Goal: Task Accomplishment & Management: Use online tool/utility

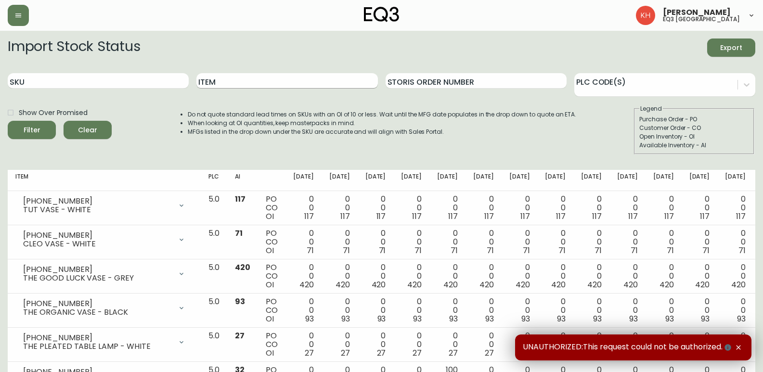
click at [230, 82] on input "Item" at bounding box center [286, 80] width 181 height 15
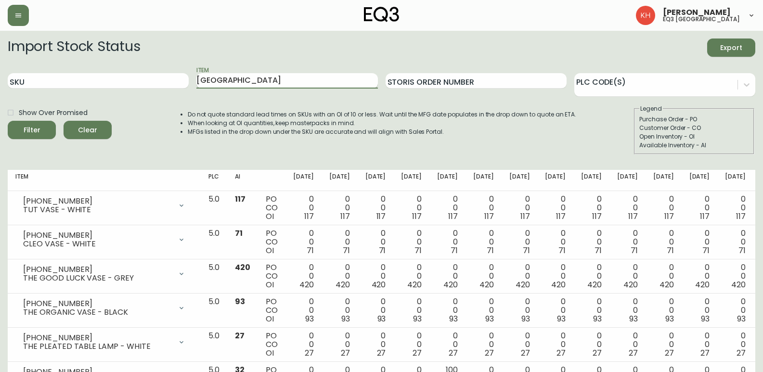
click at [8, 121] on button "Filter" at bounding box center [32, 130] width 48 height 18
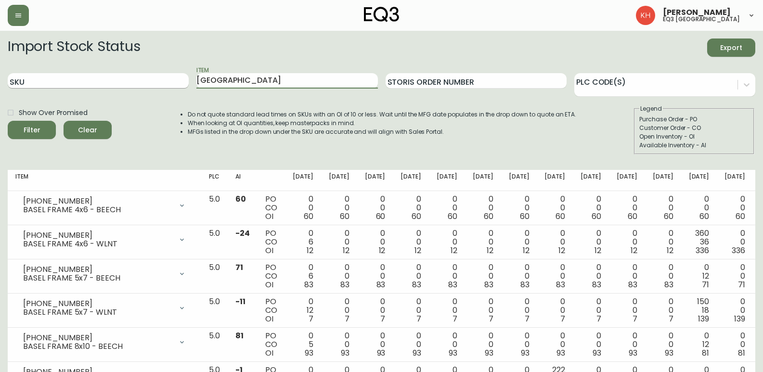
drag, startPoint x: 230, startPoint y: 77, endPoint x: 168, endPoint y: 80, distance: 62.2
click at [168, 80] on div "SKU Item basel Storis Order Number PLC Code(s)" at bounding box center [382, 80] width 748 height 31
click at [8, 121] on button "Filter" at bounding box center [32, 130] width 48 height 18
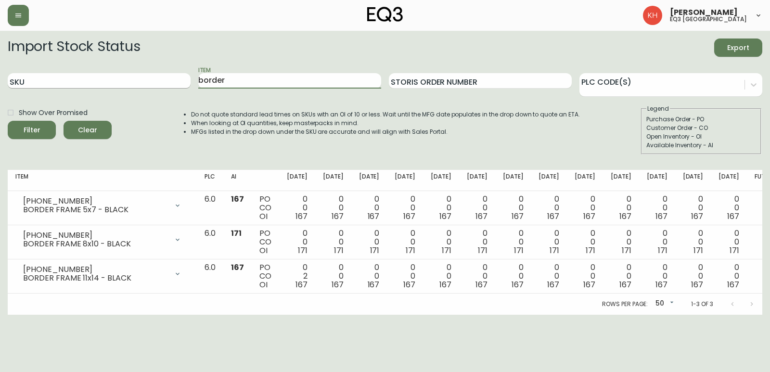
drag, startPoint x: 241, startPoint y: 81, endPoint x: 106, endPoint y: 74, distance: 134.5
click at [106, 74] on div "SKU Item border Storis Order Number PLC Code(s)" at bounding box center [385, 80] width 755 height 31
click at [8, 121] on button "Filter" at bounding box center [32, 130] width 48 height 18
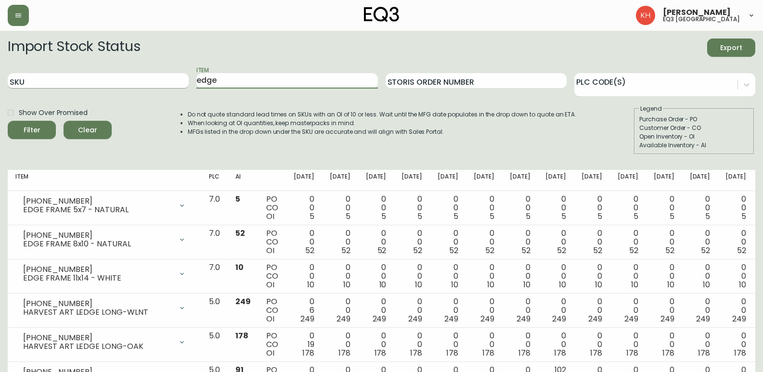
drag, startPoint x: 203, startPoint y: 82, endPoint x: 169, endPoint y: 87, distance: 33.6
click at [169, 87] on div "SKU Item edge Storis Order Number PLC Code(s)" at bounding box center [382, 80] width 748 height 31
type input "border"
drag, startPoint x: 227, startPoint y: 78, endPoint x: 153, endPoint y: 82, distance: 74.3
click at [153, 82] on div "SKU Item border Storis Order Number PLC Code(s)" at bounding box center [382, 80] width 748 height 31
